Goal: Navigation & Orientation: Find specific page/section

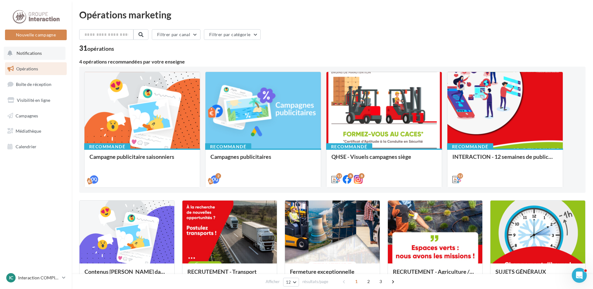
click at [36, 52] on span "Notifications" at bounding box center [29, 53] width 25 height 5
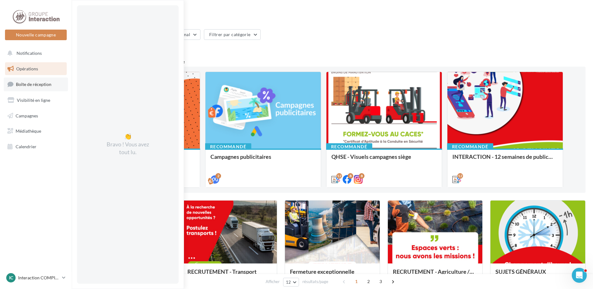
click at [38, 83] on span "Boîte de réception" at bounding box center [34, 84] width 36 height 5
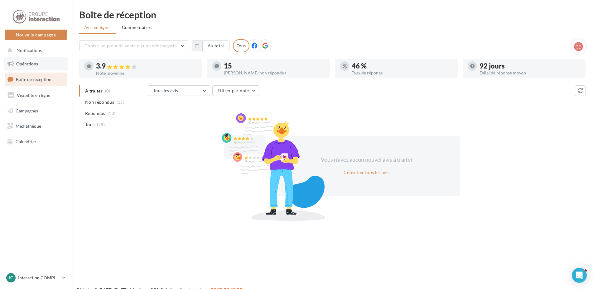
click at [27, 65] on span "Opérations" at bounding box center [27, 63] width 22 height 5
